Goal: Transaction & Acquisition: Purchase product/service

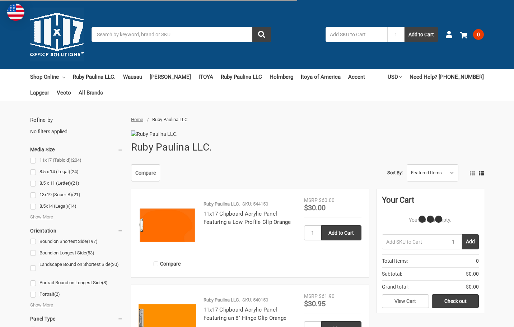
click at [30, 160] on link "11x17 (Tabloid) (204)" at bounding box center [76, 160] width 93 height 10
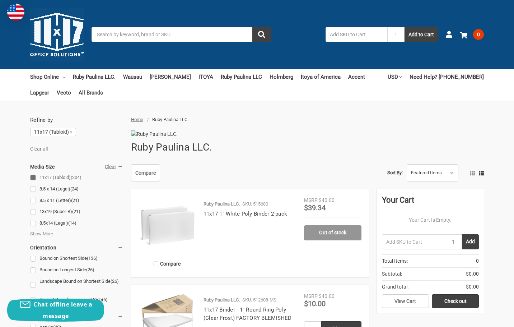
drag, startPoint x: 294, startPoint y: 175, endPoint x: 271, endPoint y: 68, distance: 109.7
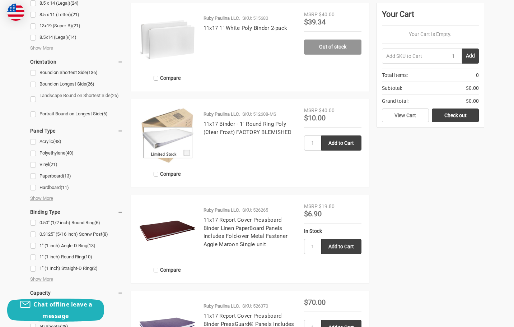
scroll to position [191, 0]
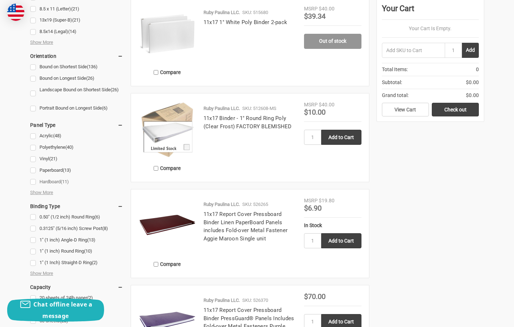
click at [35, 180] on link "Hardboard (11)" at bounding box center [76, 182] width 93 height 10
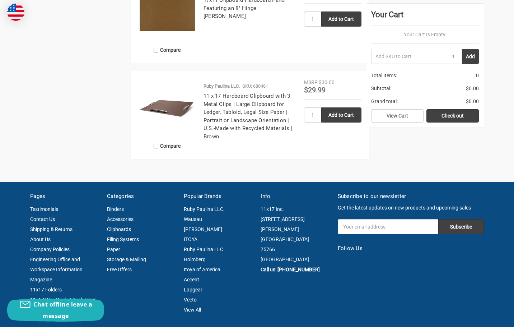
scroll to position [1076, 0]
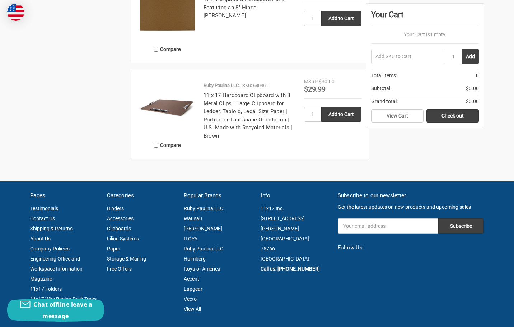
click at [196, 39] on img at bounding box center [167, 10] width 57 height 57
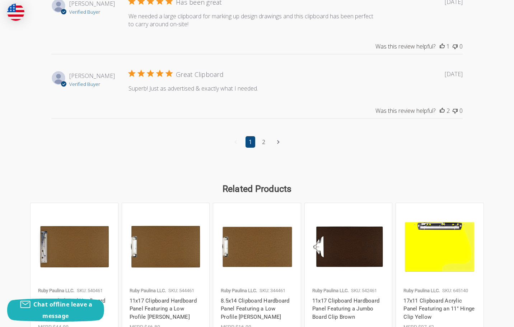
scroll to position [969, 0]
